Goal: Task Accomplishment & Management: Use online tool/utility

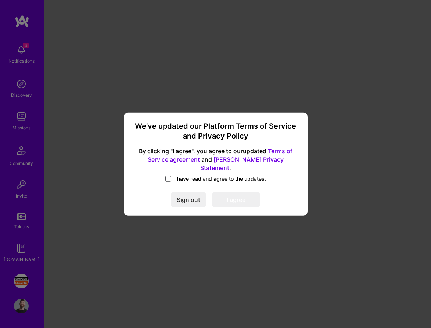
click at [170, 176] on span at bounding box center [168, 179] width 6 height 6
click at [0, 0] on input "I have read and agree to the updates." at bounding box center [0, 0] width 0 height 0
click at [232, 195] on button "I agree" at bounding box center [236, 200] width 48 height 15
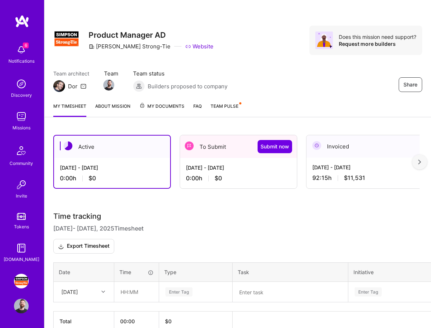
click at [213, 149] on div "To Submit Submit now" at bounding box center [238, 146] width 117 height 23
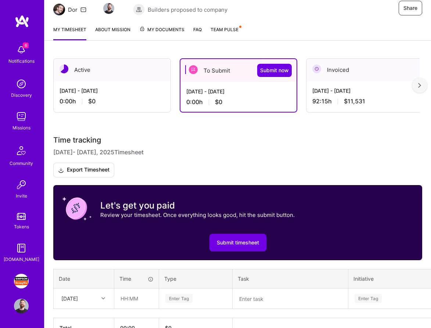
scroll to position [122, 0]
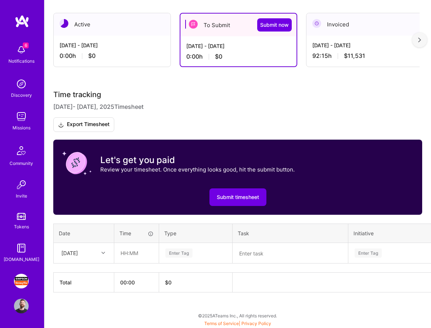
click at [415, 39] on div at bounding box center [419, 40] width 15 height 15
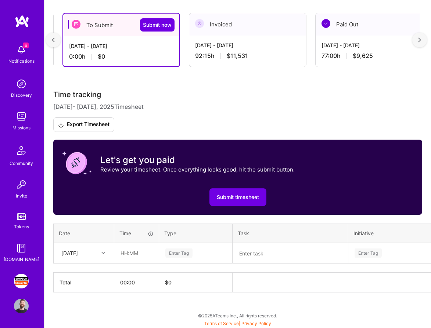
scroll to position [0, 133]
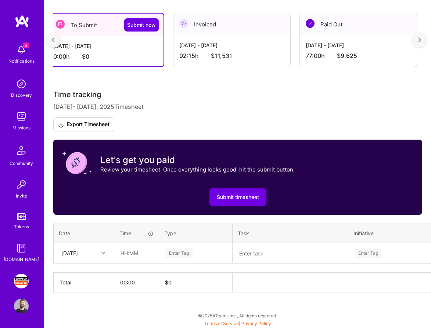
click at [53, 38] on img at bounding box center [53, 39] width 3 height 5
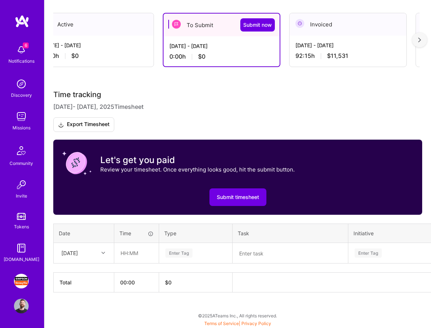
scroll to position [0, 0]
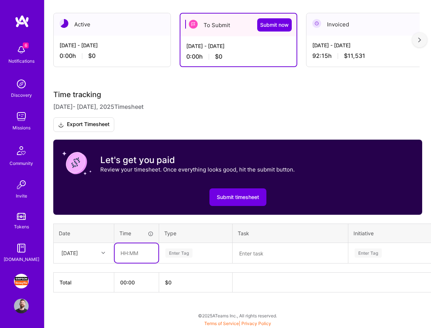
click at [125, 250] on input "text" at bounding box center [137, 253] width 44 height 19
type input "02:00"
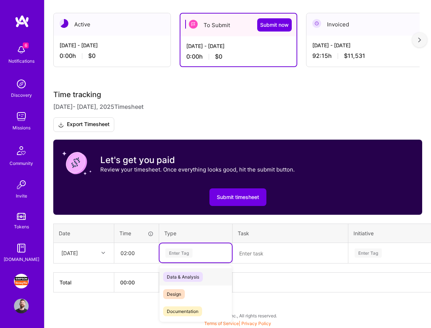
click at [182, 254] on div "Enter Tag" at bounding box center [178, 253] width 27 height 11
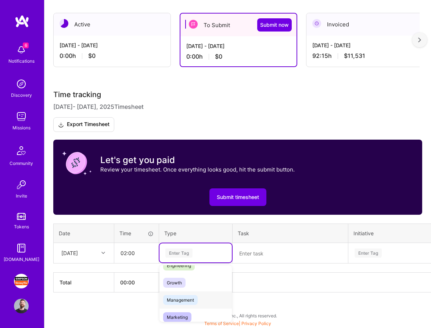
click at [192, 299] on span "Management" at bounding box center [180, 300] width 35 height 10
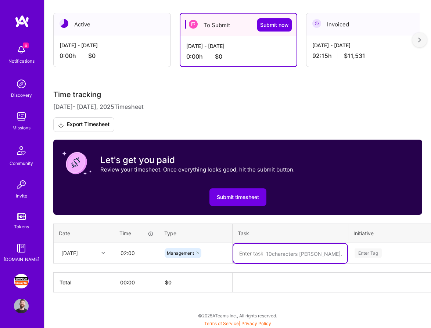
click at [257, 255] on textarea at bounding box center [290, 253] width 114 height 19
type textarea "Teams chat, and emails"
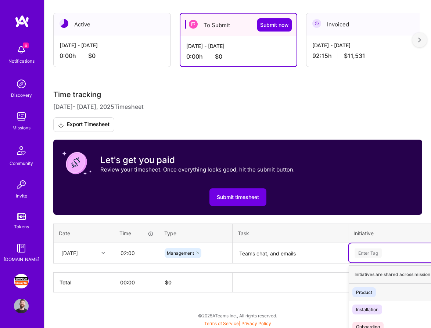
scroll to position [129, 0]
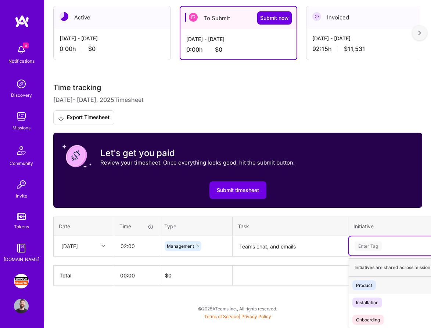
click at [368, 255] on td "option Product focused, 1 of 3. 3 results available. Use Up and Down to choose …" at bounding box center [415, 246] width 135 height 21
click at [370, 282] on div "Product" at bounding box center [364, 286] width 16 height 8
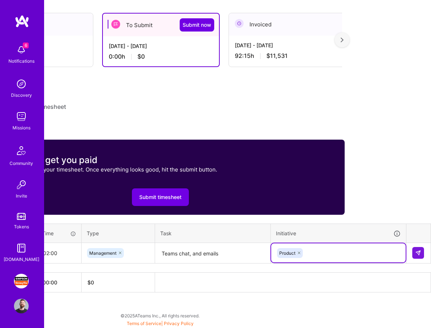
scroll to position [122, 77]
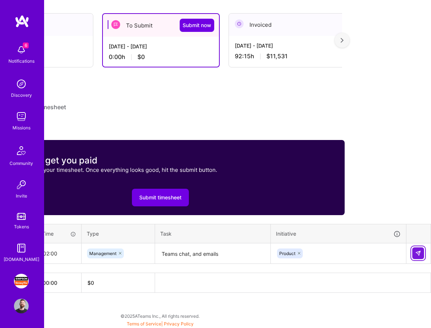
click at [418, 254] on img at bounding box center [418, 254] width 6 height 6
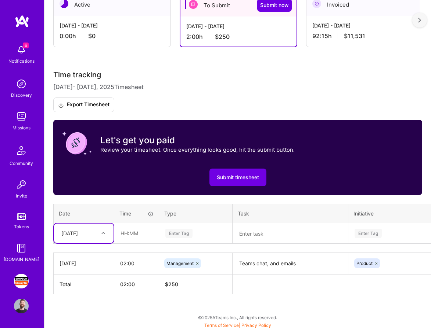
scroll to position [144, 0]
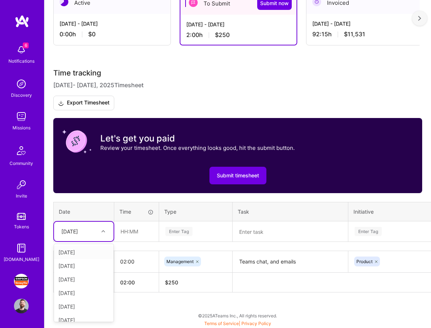
click at [106, 234] on div at bounding box center [103, 232] width 11 height 10
click at [84, 279] on div "[DATE]" at bounding box center [83, 280] width 59 height 14
click at [131, 236] on input "text" at bounding box center [137, 231] width 44 height 19
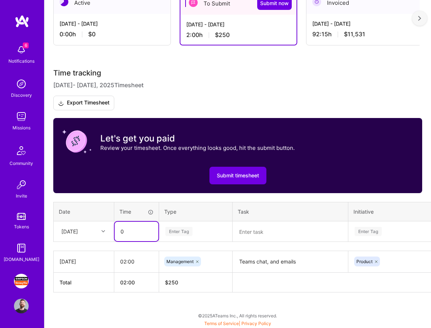
type input "0"
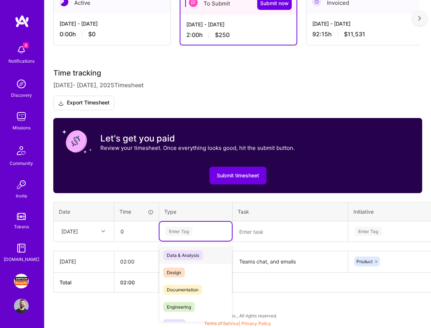
click at [202, 226] on div "Enter Tag" at bounding box center [195, 231] width 72 height 19
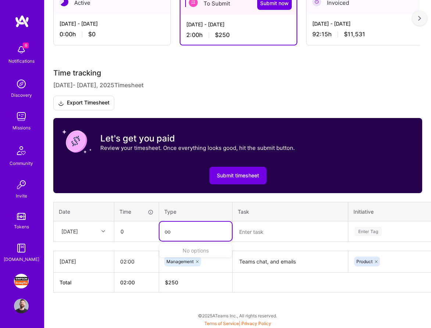
type input "o"
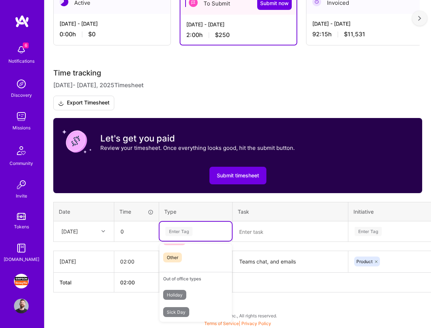
scroll to position [236, 0]
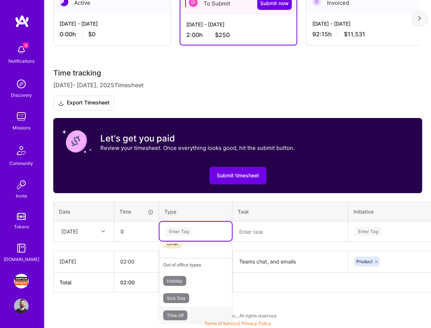
click at [187, 313] on span "Time off" at bounding box center [175, 316] width 24 height 10
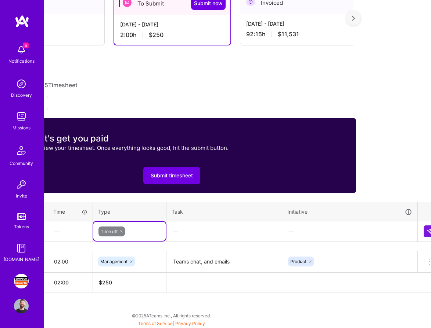
scroll to position [144, 77]
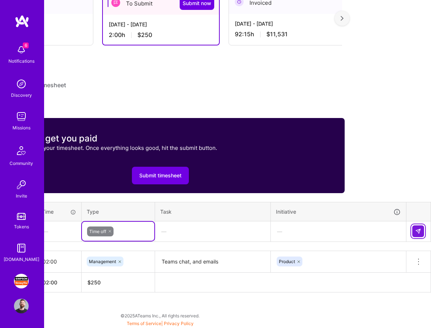
click at [418, 232] on img at bounding box center [418, 232] width 6 height 6
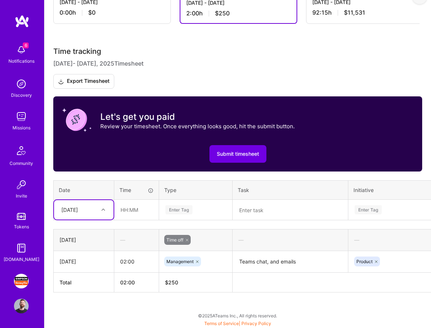
scroll to position [170, 0]
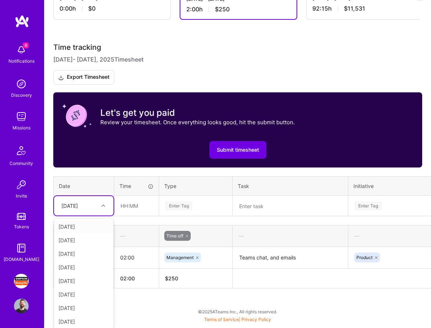
click at [105, 208] on div at bounding box center [103, 206] width 11 height 10
click at [88, 266] on div "[DATE]" at bounding box center [83, 268] width 59 height 14
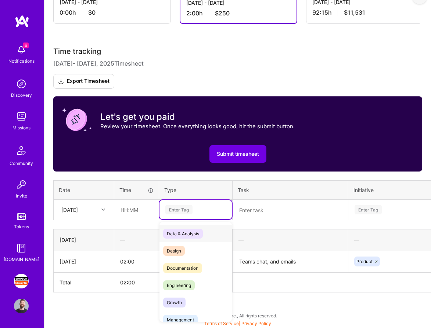
click at [183, 214] on div "Enter Tag" at bounding box center [195, 209] width 72 height 19
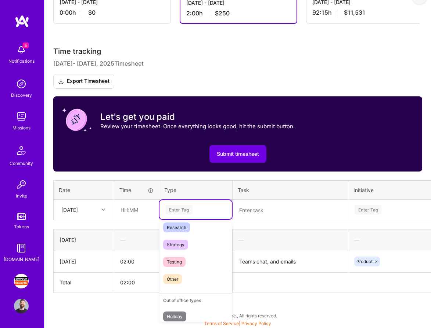
scroll to position [219, 0]
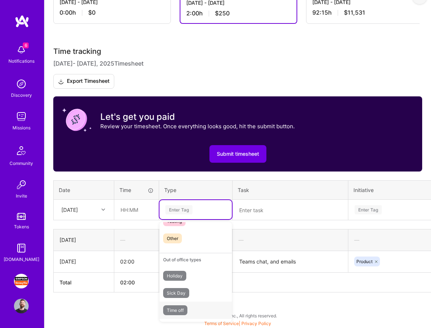
click at [189, 314] on div "Time off" at bounding box center [195, 310] width 72 height 17
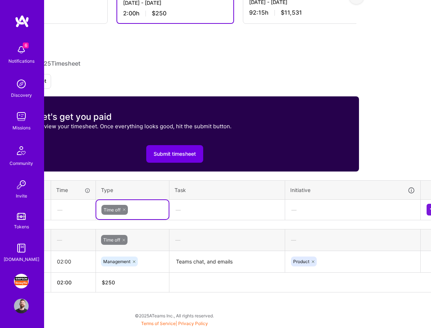
scroll to position [166, 77]
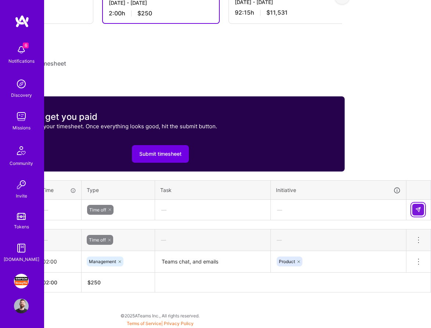
click at [417, 211] on img at bounding box center [418, 210] width 6 height 6
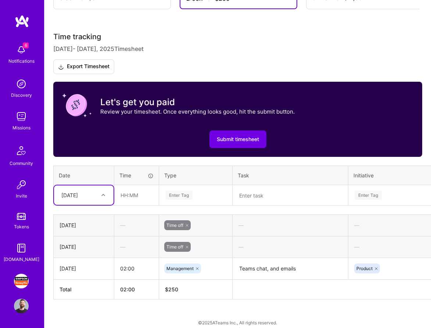
scroll to position [187, 0]
